Goal: Task Accomplishment & Management: Manage account settings

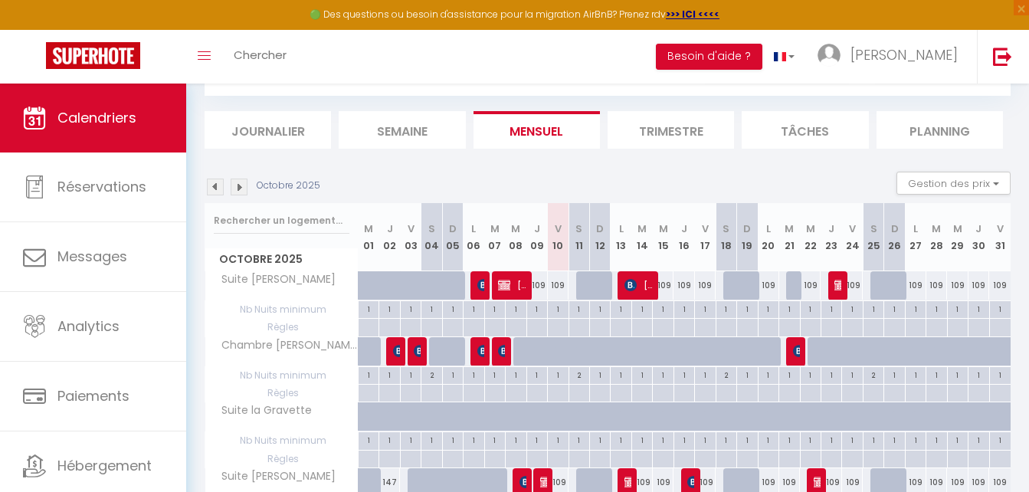
scroll to position [153, 0]
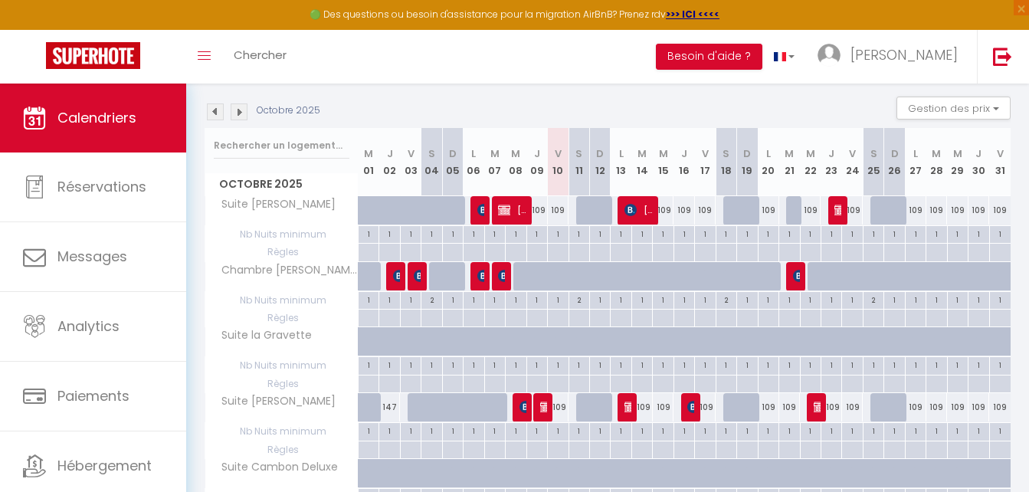
click at [958, 403] on div "109" at bounding box center [957, 407] width 21 height 28
type input "109"
type input "Mer 29 Octobre 2025"
type input "Jeu 30 Octobre 2025"
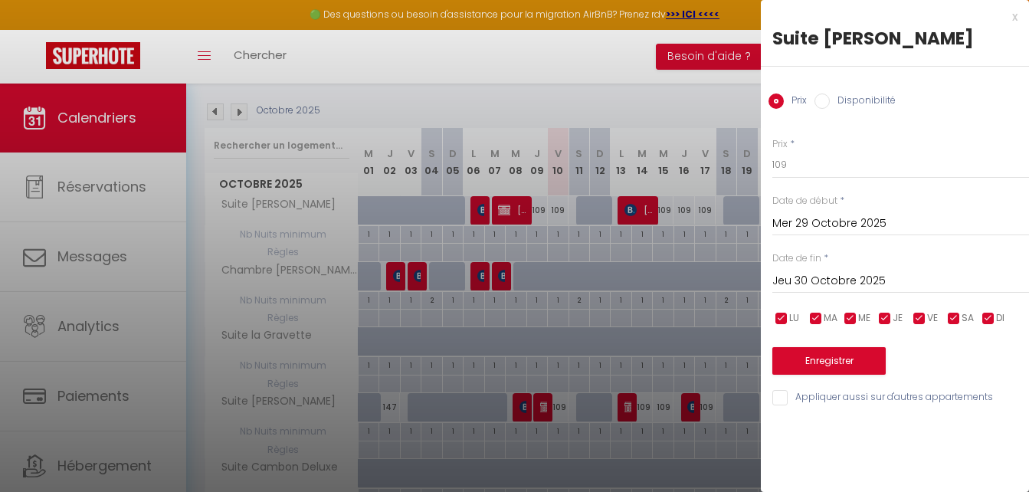
click at [820, 97] on input "Disponibilité" at bounding box center [821, 100] width 15 height 15
radio input "true"
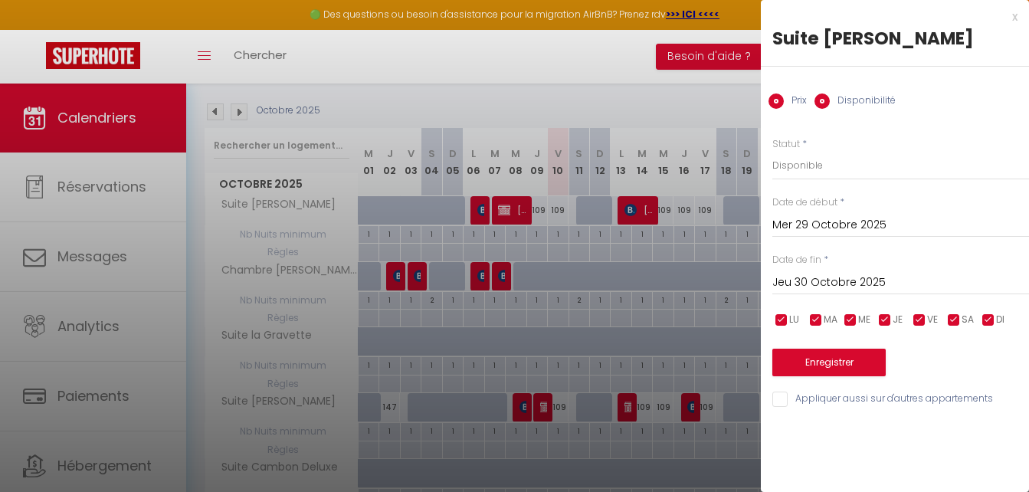
radio input "false"
click at [803, 166] on select "Disponible Indisponible" at bounding box center [900, 165] width 257 height 29
select select "0"
click at [772, 151] on select "Disponible Indisponible" at bounding box center [900, 165] width 257 height 29
click at [839, 366] on button "Enregistrer" at bounding box center [828, 362] width 113 height 28
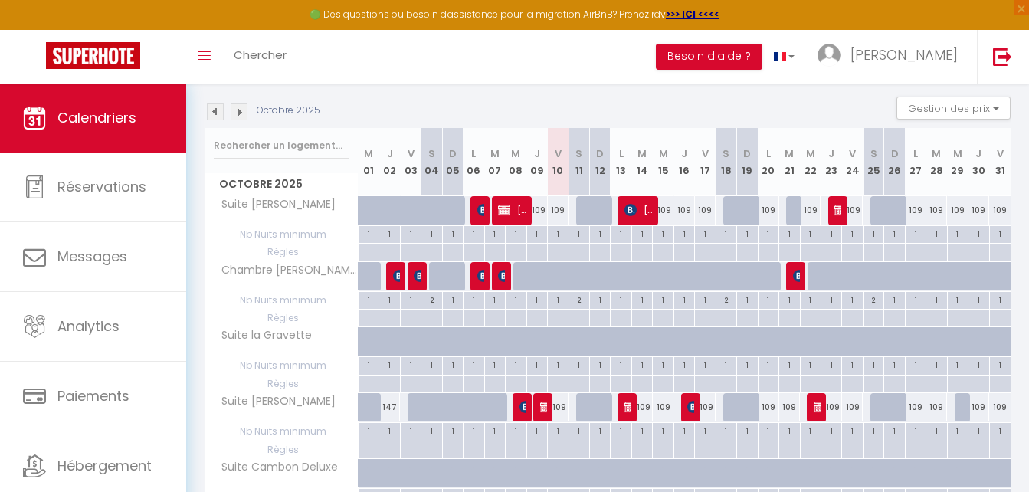
click at [561, 409] on div "109" at bounding box center [558, 407] width 21 height 28
select select "1"
type input "Ven 10 Octobre 2025"
type input "Sam 11 Octobre 2025"
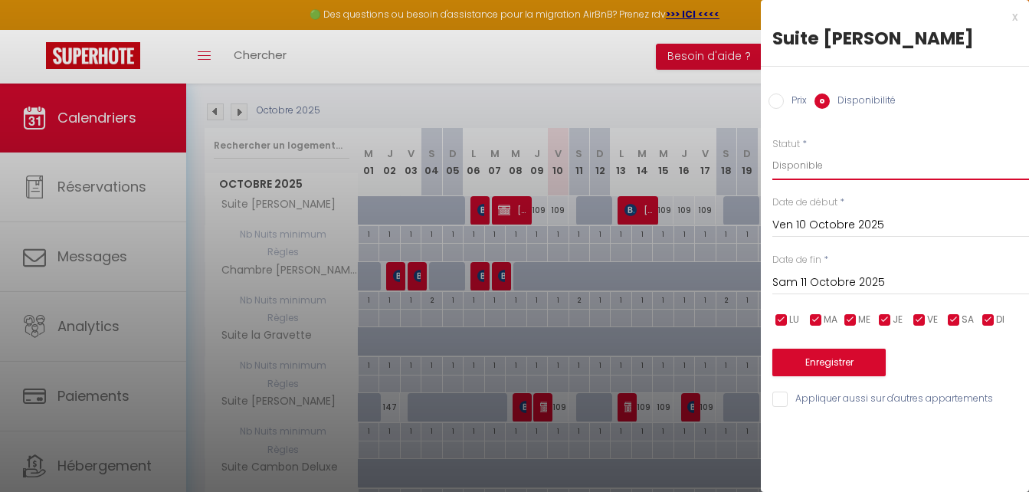
click at [813, 168] on select "Disponible Indisponible" at bounding box center [900, 165] width 257 height 29
select select "0"
click at [772, 151] on select "Disponible Indisponible" at bounding box center [900, 165] width 257 height 29
click at [824, 369] on button "Enregistrer" at bounding box center [828, 362] width 113 height 28
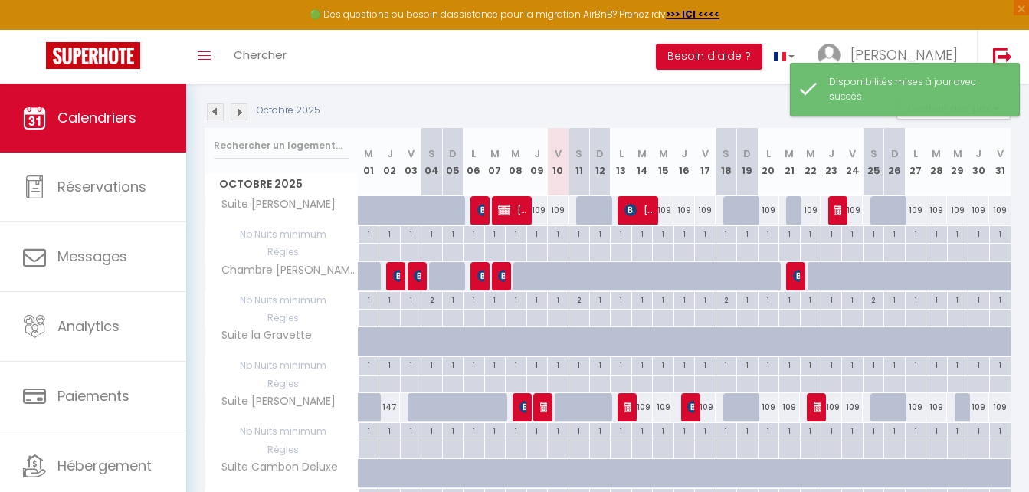
click at [561, 206] on div "109" at bounding box center [558, 210] width 21 height 28
select select "1"
type input "Ven 10 Octobre 2025"
type input "Sam 11 Octobre 2025"
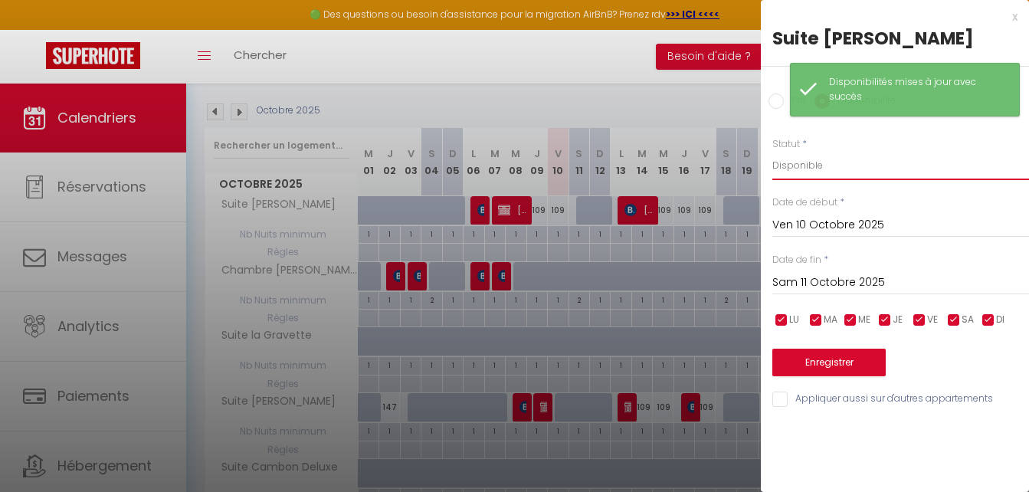
drag, startPoint x: 838, startPoint y: 165, endPoint x: 840, endPoint y: 181, distance: 15.5
click at [838, 165] on select "Disponible Indisponible" at bounding box center [900, 165] width 257 height 29
select select "0"
click at [772, 151] on select "Disponible Indisponible" at bounding box center [900, 165] width 257 height 29
click at [853, 357] on button "Enregistrer" at bounding box center [828, 362] width 113 height 28
